Goal: Task Accomplishment & Management: Manage account settings

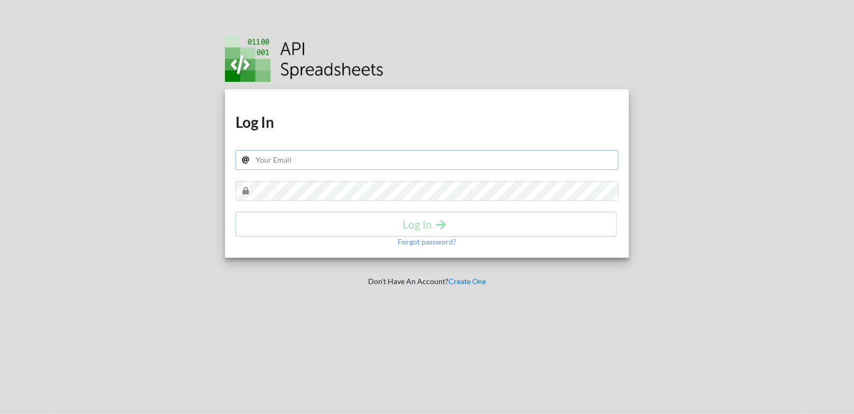
click at [310, 158] on input "text" at bounding box center [426, 160] width 383 height 20
type input "[PERSON_NAME][EMAIL_ADDRESS][PERSON_NAME][DOMAIN_NAME]"
click at [433, 223] on h4 "Log In" at bounding box center [426, 224] width 359 height 13
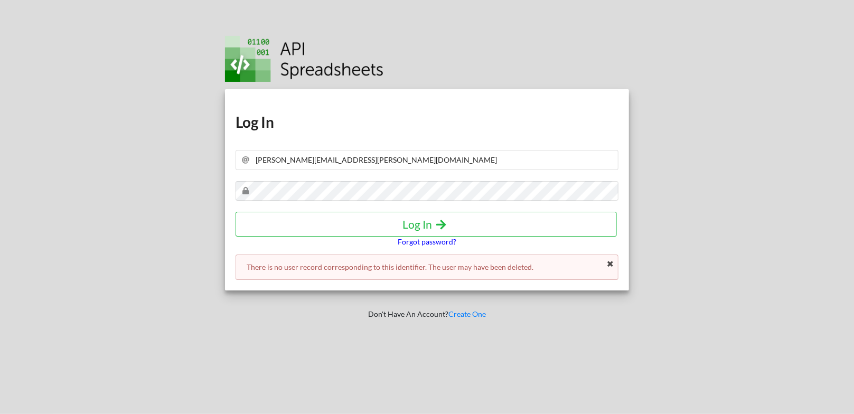
drag, startPoint x: 846, startPoint y: 0, endPoint x: 427, endPoint y: 240, distance: 483.2
click at [427, 240] on p "Forgot password?" at bounding box center [427, 242] width 59 height 11
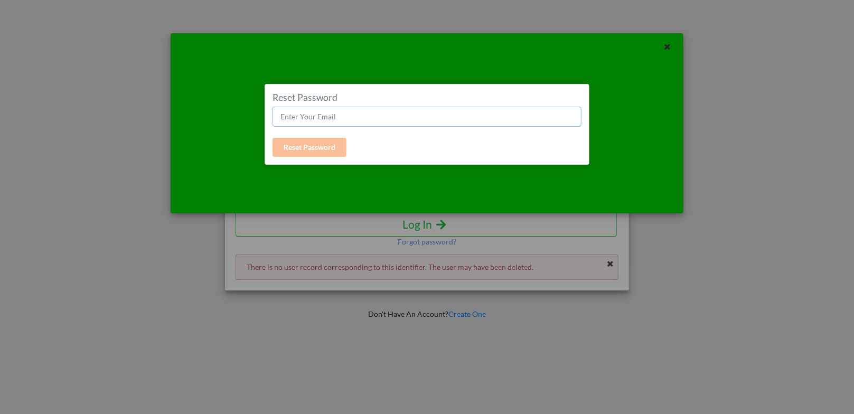
click at [336, 118] on input "text" at bounding box center [426, 117] width 309 height 20
type input "[PERSON_NAME][EMAIL_ADDRESS][PERSON_NAME][DOMAIN_NAME]"
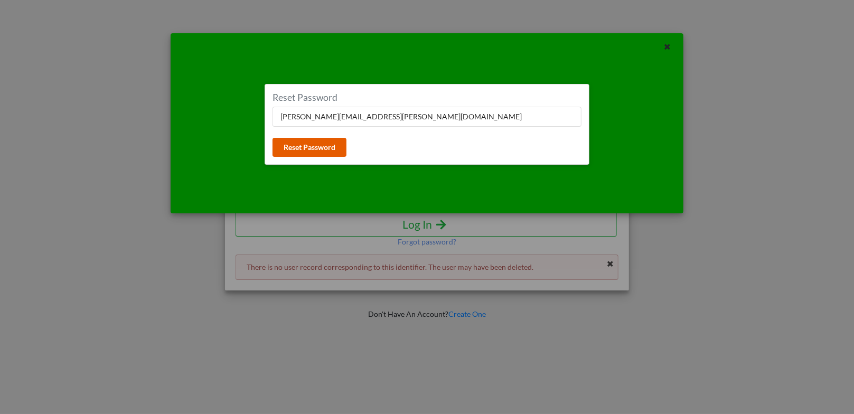
click at [310, 141] on button "Reset Password" at bounding box center [309, 147] width 74 height 19
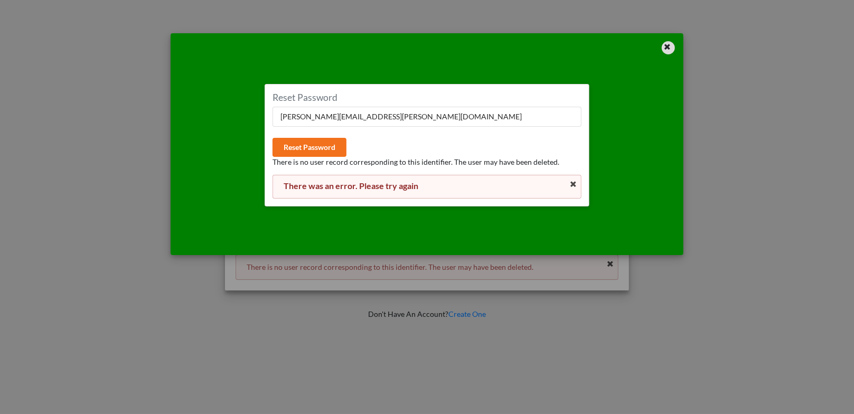
click at [671, 49] on div at bounding box center [668, 47] width 13 height 13
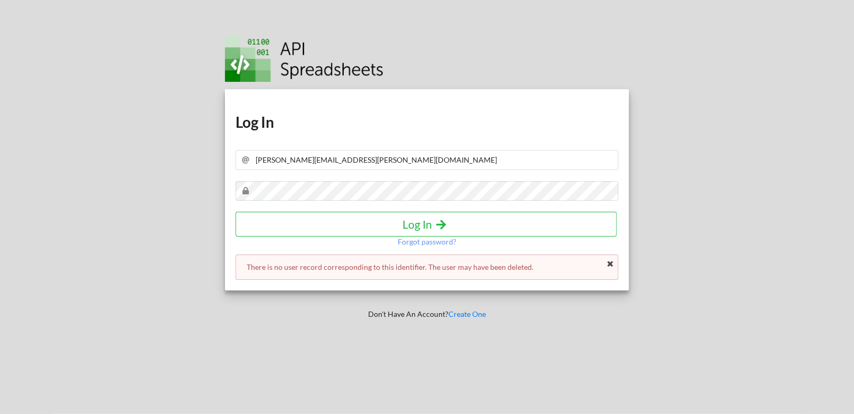
click at [801, 266] on div at bounding box center [753, 207] width 218 height 414
